Goal: Communication & Community: Answer question/provide support

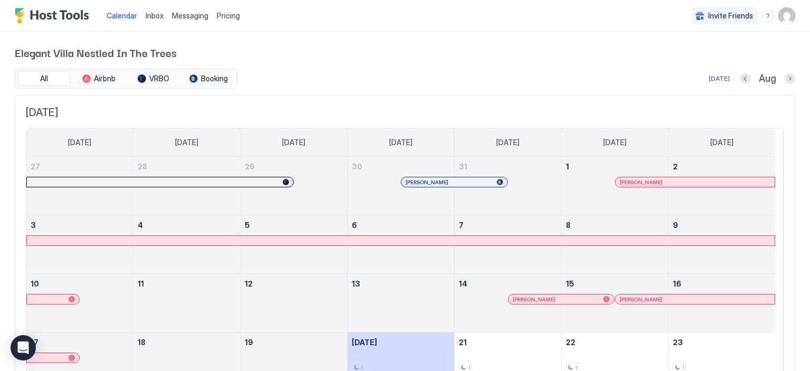
click at [148, 15] on span "Inbox" at bounding box center [155, 15] width 18 height 9
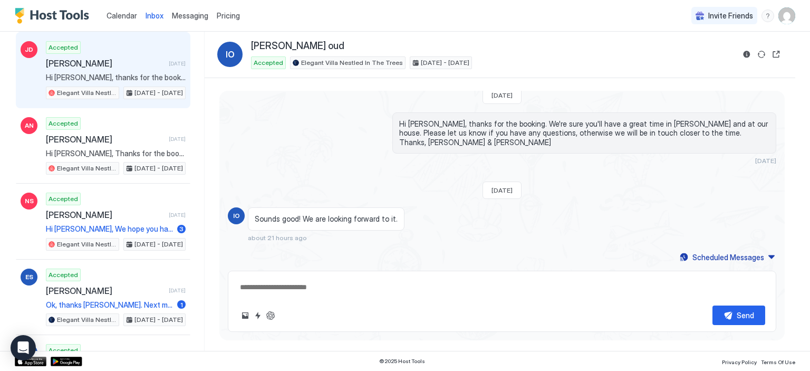
scroll to position [142, 0]
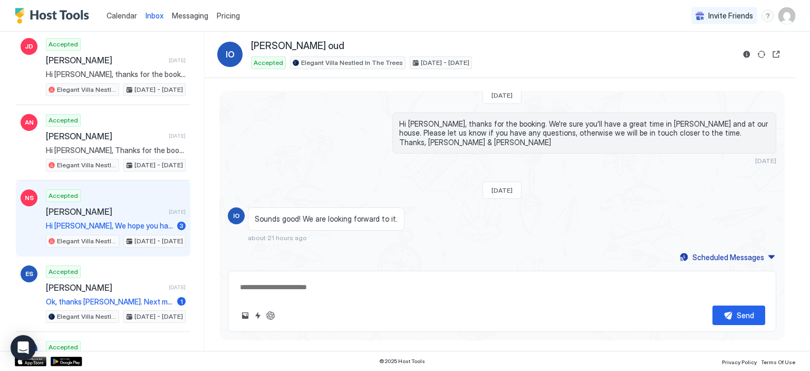
click at [108, 221] on span "Hi [PERSON_NAME], We hope you have had a great stay. Just a reminder that your …" at bounding box center [109, 225] width 127 height 9
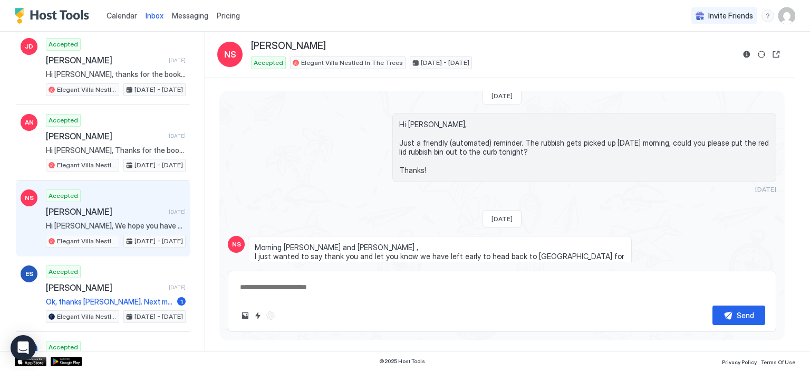
scroll to position [1190, 0]
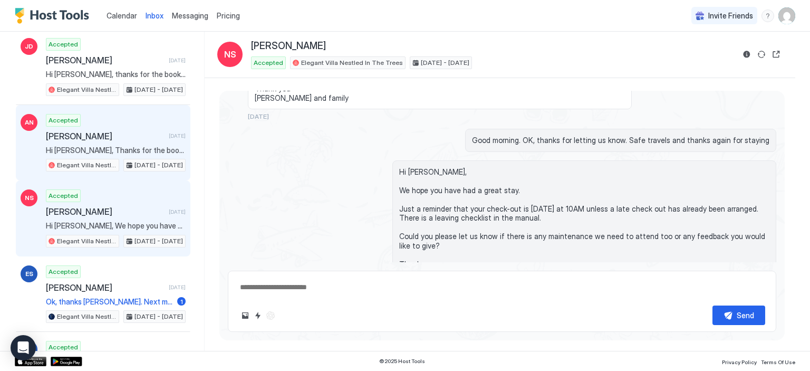
click at [102, 137] on span "[PERSON_NAME]" at bounding box center [105, 136] width 119 height 11
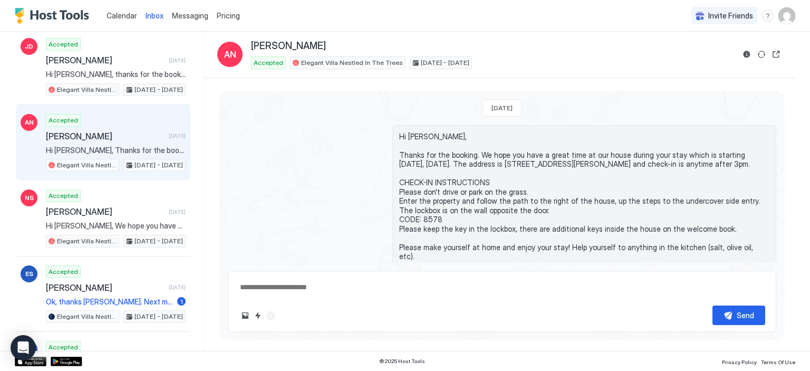
scroll to position [52, 0]
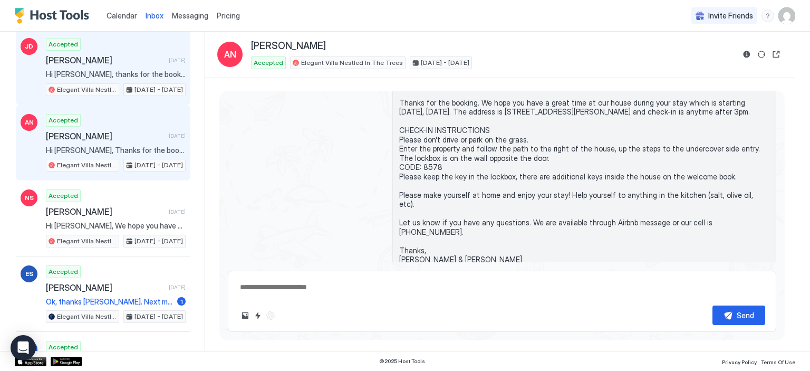
click at [93, 50] on div "Accepted [PERSON_NAME] [DATE] Hi [PERSON_NAME], thanks for the booking. We're s…" at bounding box center [116, 67] width 140 height 58
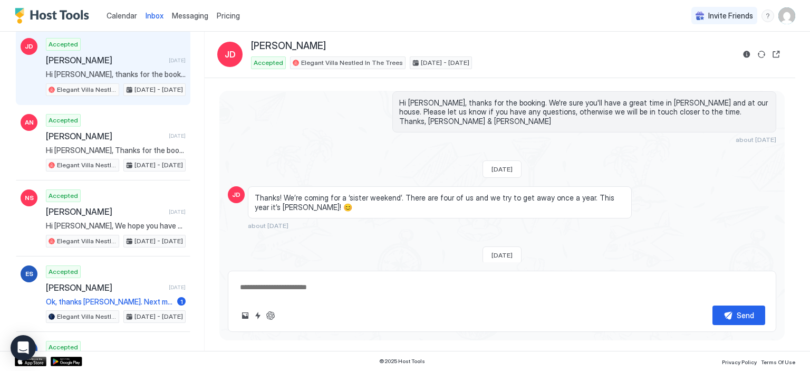
type textarea "*"
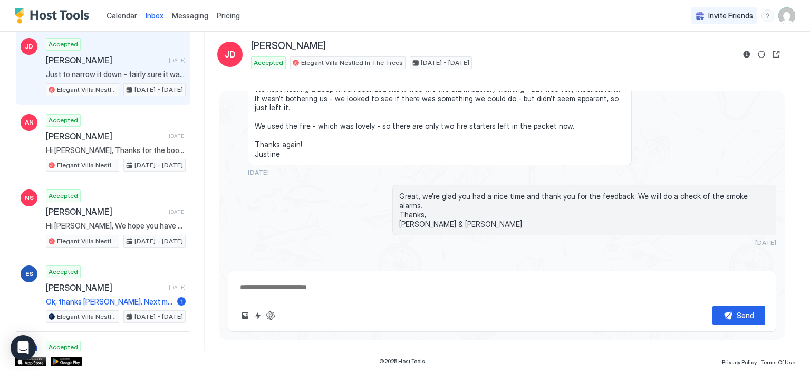
scroll to position [707, 0]
